Goal: Find specific page/section: Find specific page/section

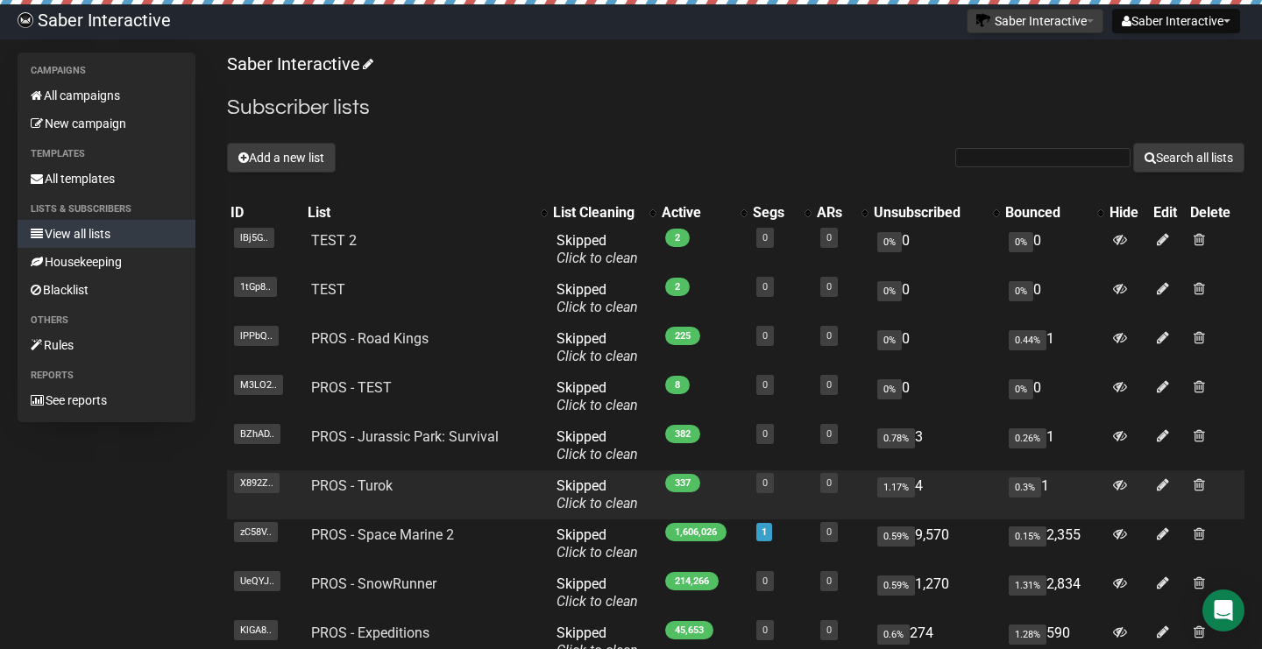
scroll to position [144, 0]
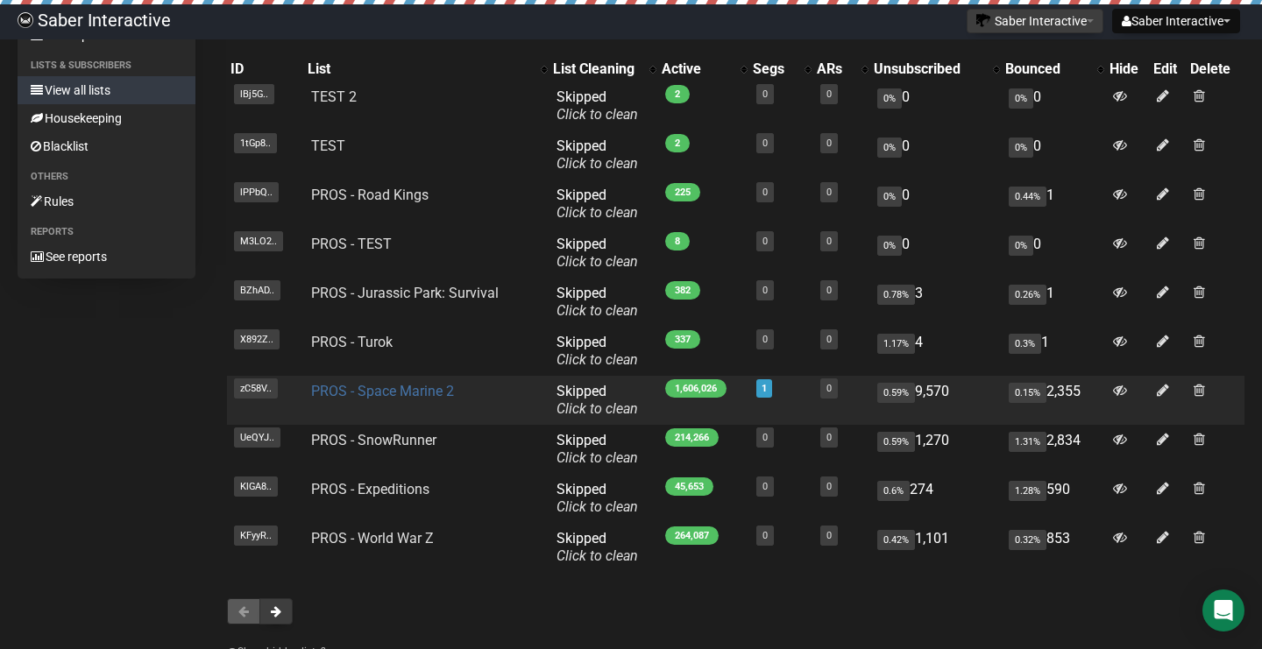
click at [408, 393] on link "PROS - Space Marine 2" at bounding box center [382, 391] width 143 height 17
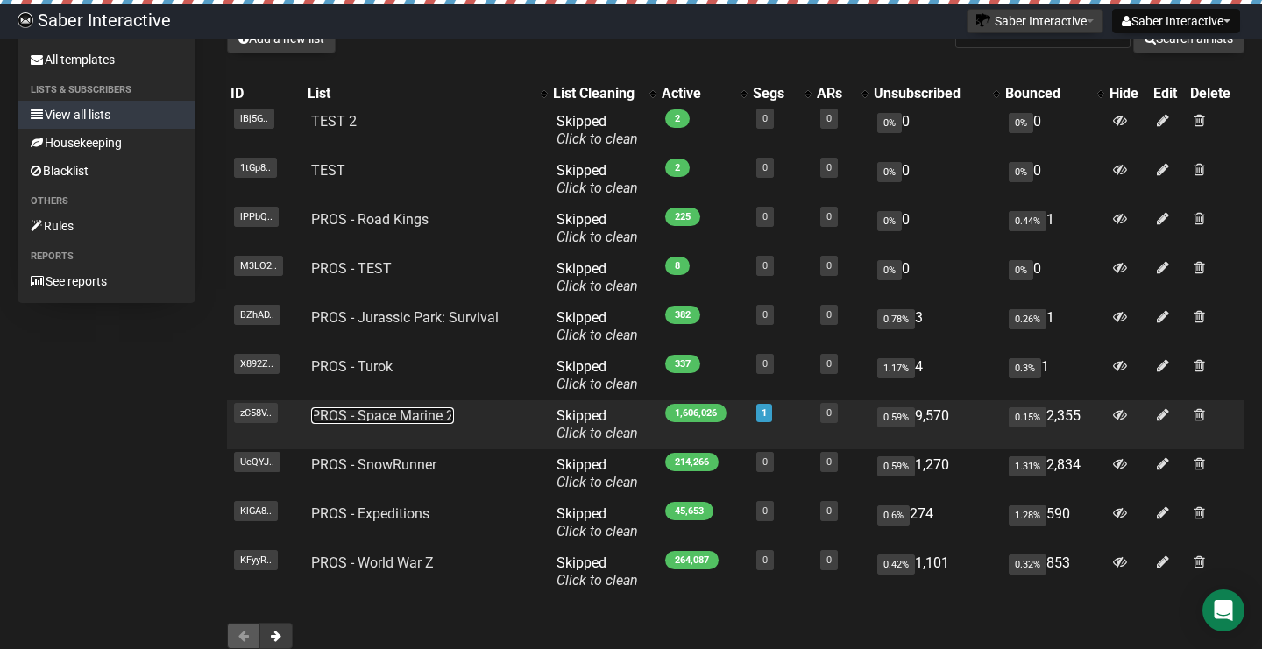
scroll to position [122, 0]
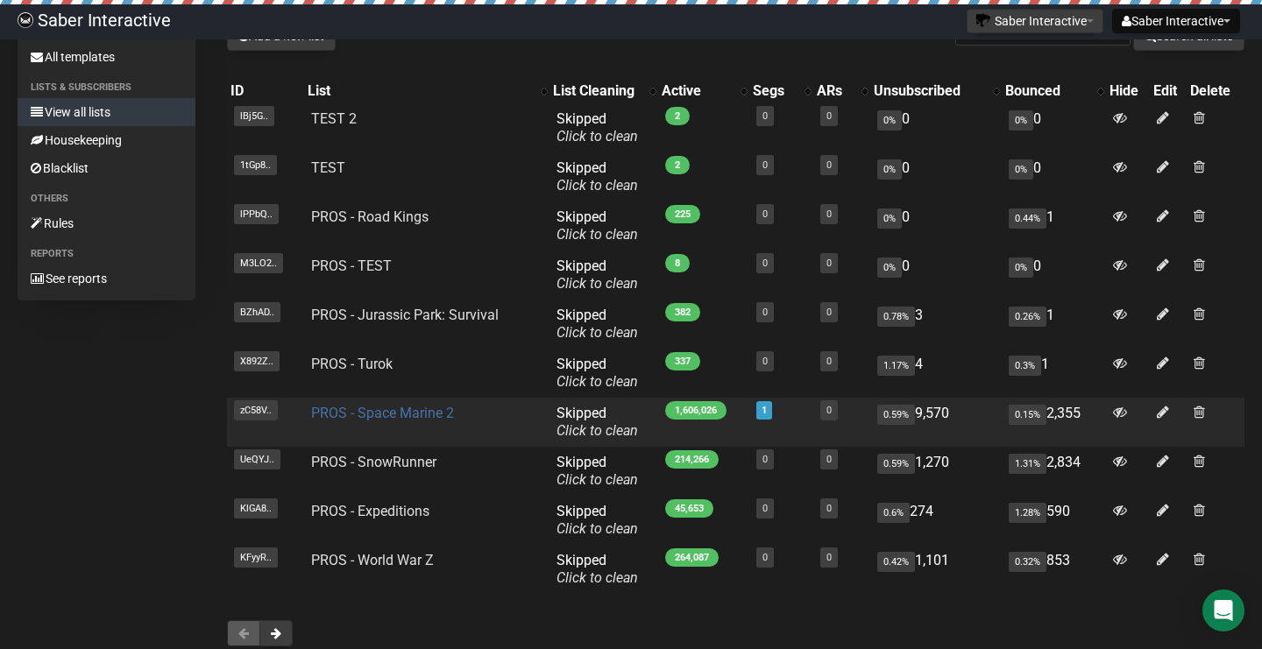
click at [422, 413] on link "PROS - Space Marine 2" at bounding box center [382, 413] width 143 height 17
click at [399, 412] on link "PROS - Space Marine 2" at bounding box center [382, 413] width 143 height 17
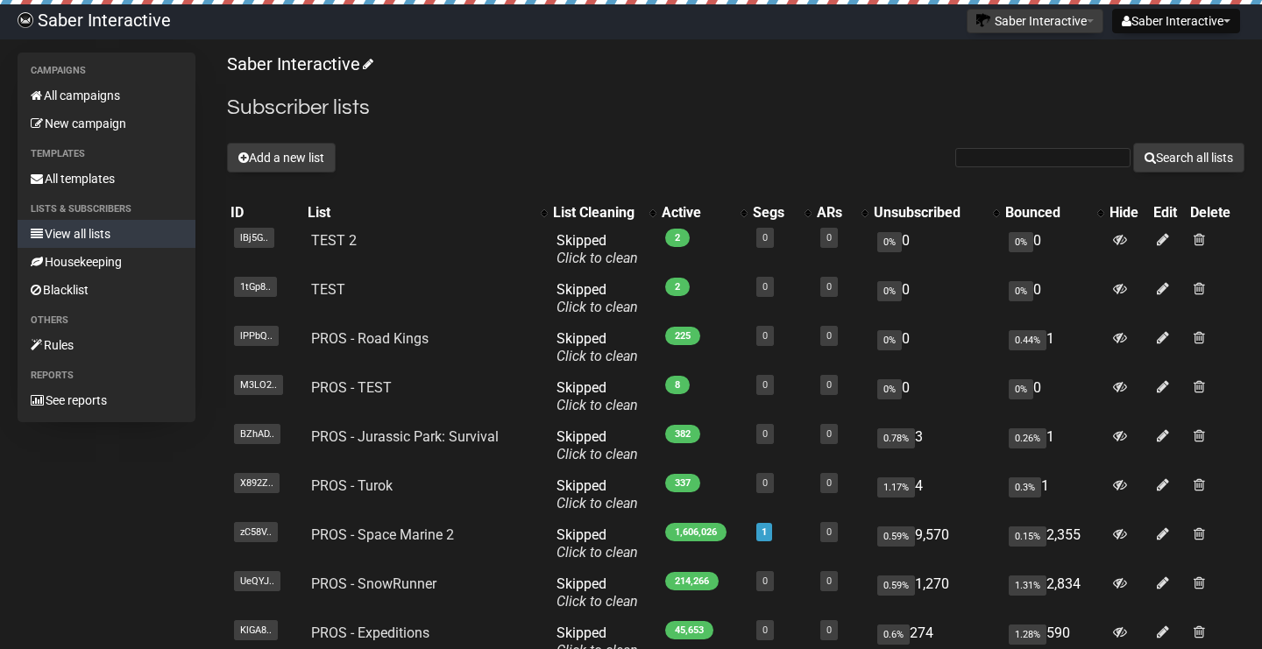
scroll to position [122, 0]
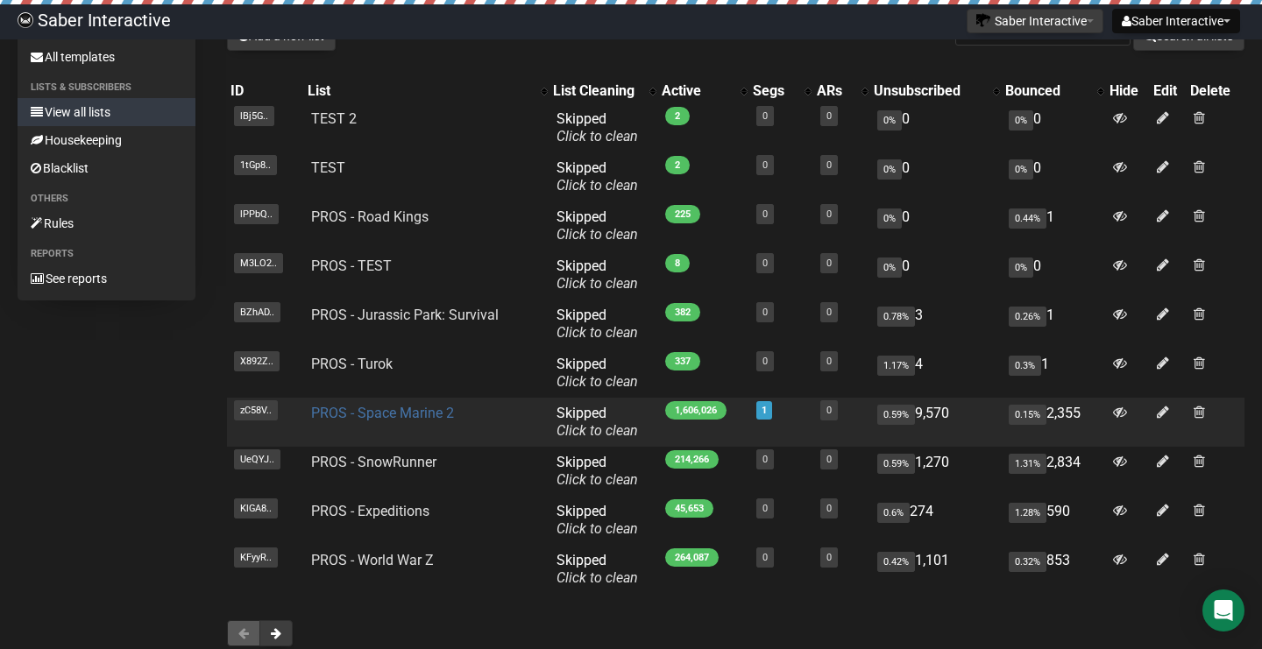
click at [372, 413] on link "PROS - Space Marine 2" at bounding box center [382, 413] width 143 height 17
click at [432, 420] on link "PROS - Space Marine 2" at bounding box center [382, 413] width 143 height 17
click at [422, 415] on link "PROS - Space Marine 2" at bounding box center [382, 413] width 143 height 17
click at [461, 421] on td "PROS - Space Marine 2" at bounding box center [426, 422] width 245 height 49
click at [762, 415] on link "1" at bounding box center [764, 410] width 5 height 11
